Goal: Check status: Check status

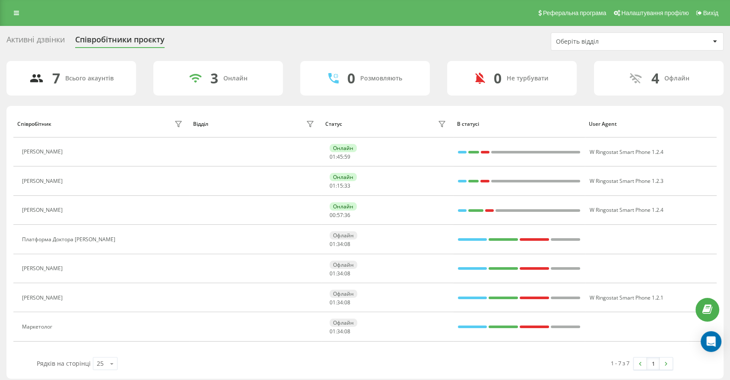
click at [443, 106] on div "Співробітник Відділ Статус В статусі User Agent [PERSON_NAME] 01 : 45 : 59 W Ri…" at bounding box center [364, 242] width 717 height 273
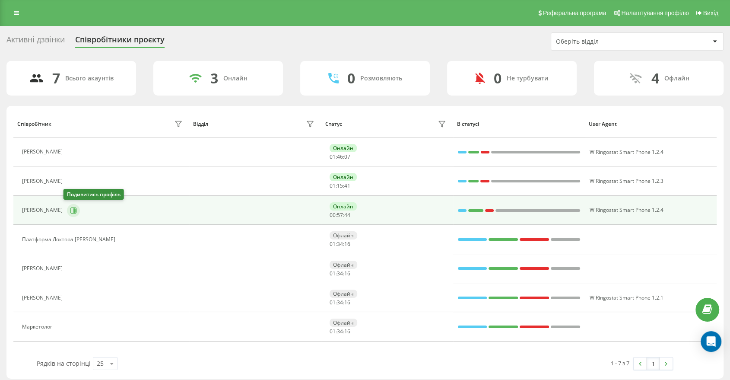
click at [70, 211] on icon at bounding box center [73, 210] width 7 height 7
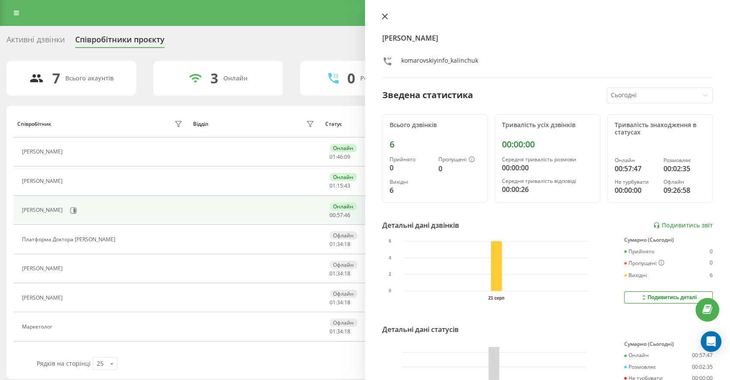
click at [385, 19] on icon at bounding box center [385, 16] width 6 height 6
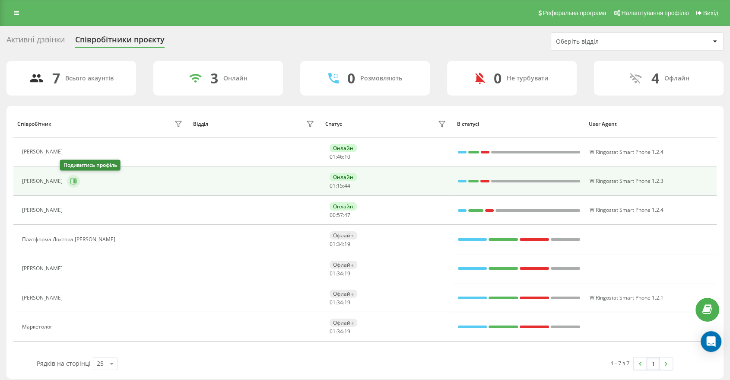
click at [70, 184] on icon at bounding box center [73, 180] width 7 height 7
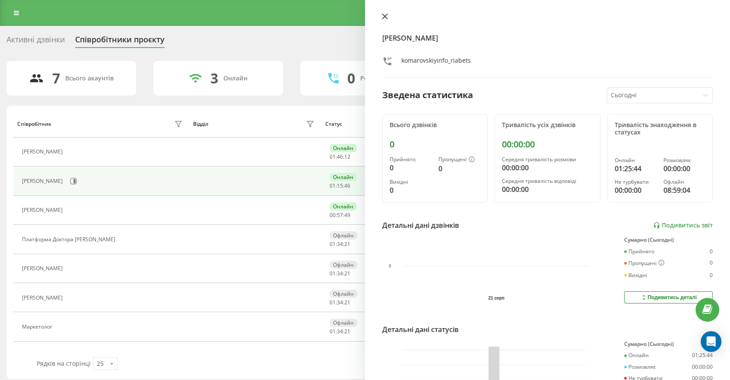
click at [380, 16] on button at bounding box center [384, 17] width 11 height 8
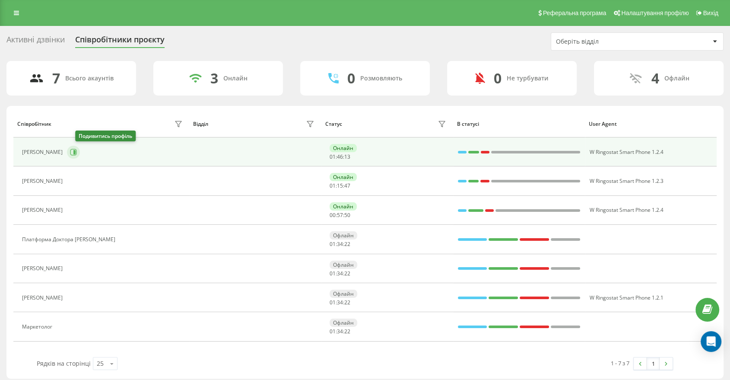
click at [80, 152] on button at bounding box center [73, 152] width 13 height 13
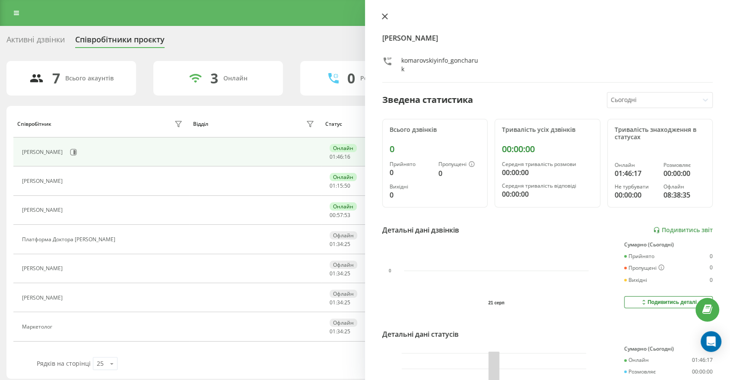
click at [384, 19] on icon at bounding box center [385, 16] width 6 height 6
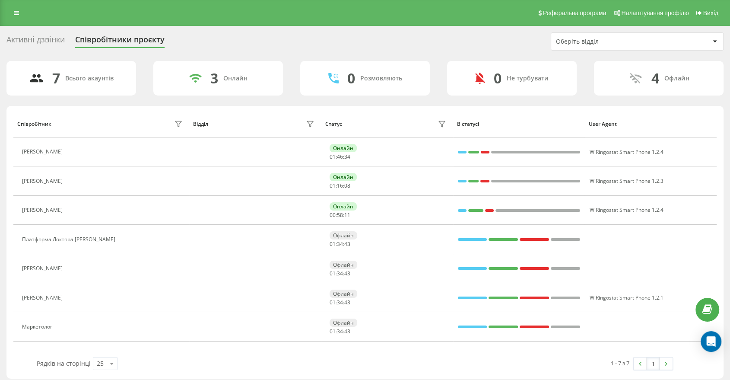
click at [456, 35] on div "Активні дзвінки Співробітники проєкту Оберіть відділ" at bounding box center [364, 41] width 717 height 18
click at [372, 35] on div "Активні дзвінки Співробітники проєкту Оберіть відділ" at bounding box center [364, 41] width 717 height 18
